Goal: Transaction & Acquisition: Download file/media

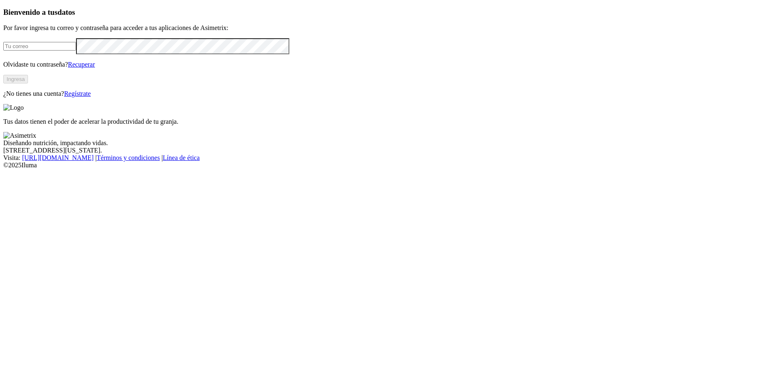
type input "[PERSON_NAME][EMAIL_ADDRESS][PERSON_NAME][DOMAIN_NAME]"
click at [28, 83] on button "Ingresa" at bounding box center [15, 79] width 25 height 9
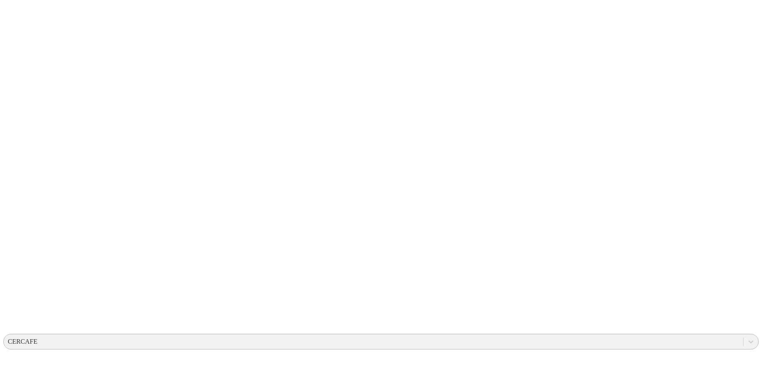
click at [37, 338] on div "CERCAFE" at bounding box center [23, 341] width 30 height 7
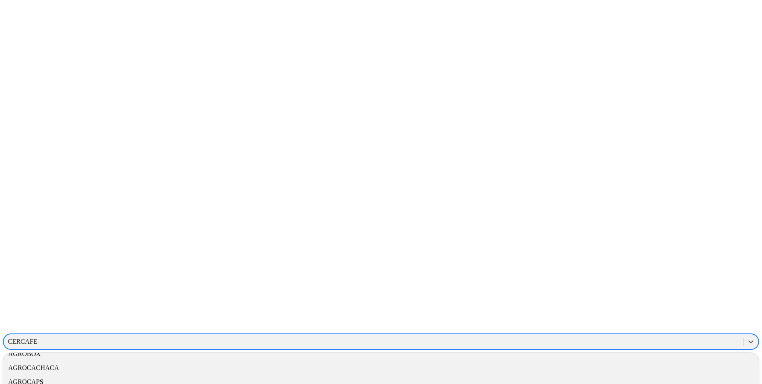
scroll to position [155, 0]
